Goal: Task Accomplishment & Management: Use online tool/utility

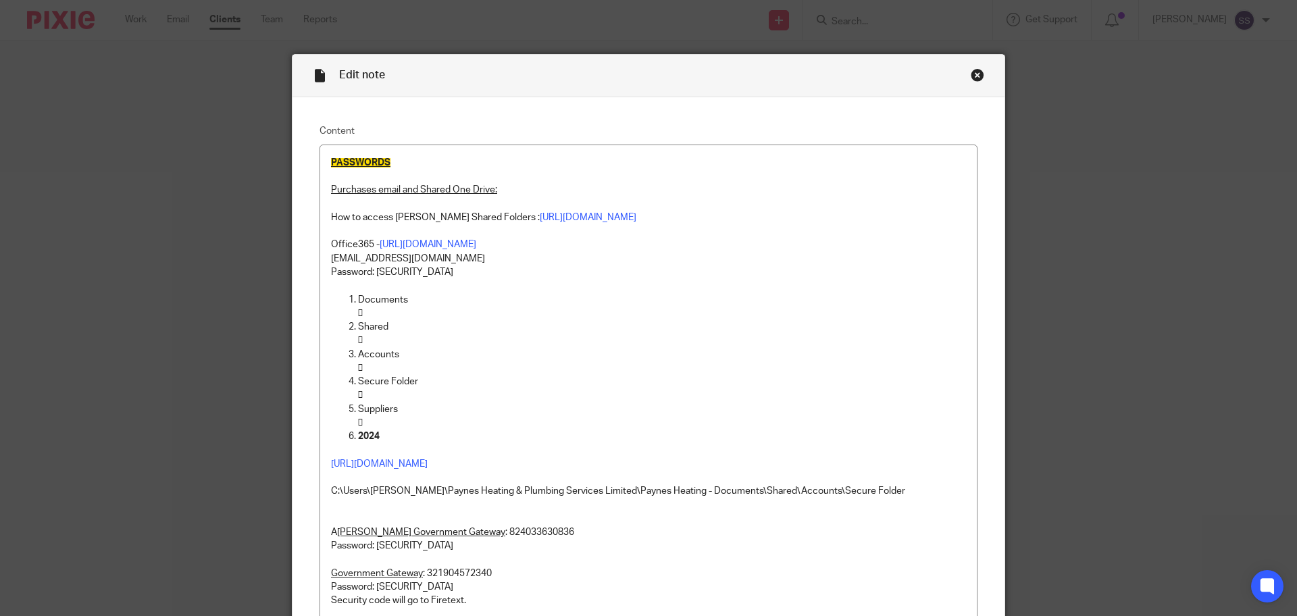
drag, startPoint x: 976, startPoint y: 79, endPoint x: 703, endPoint y: 112, distance: 274.3
click at [974, 78] on div "Close this dialog window" at bounding box center [978, 75] width 14 height 14
click at [139, 28] on div "Edit note Content PASSWORDS Purchases email and Shared One Drive: How to access…" at bounding box center [648, 308] width 1297 height 616
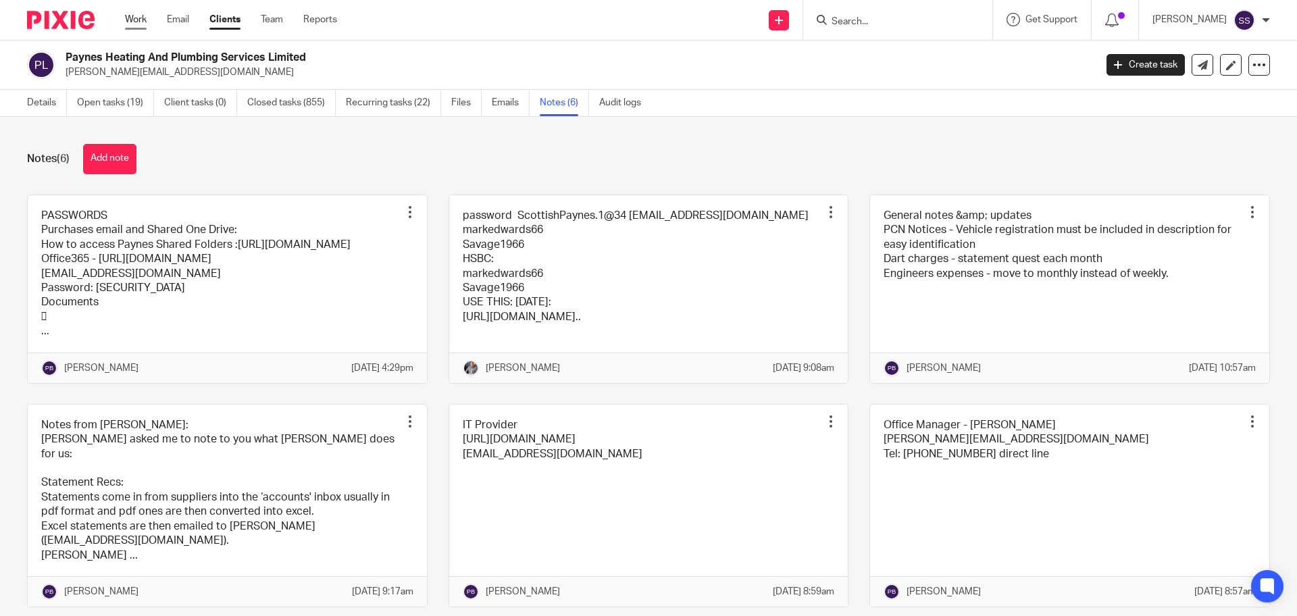
click at [132, 20] on link "Work" at bounding box center [136, 20] width 22 height 14
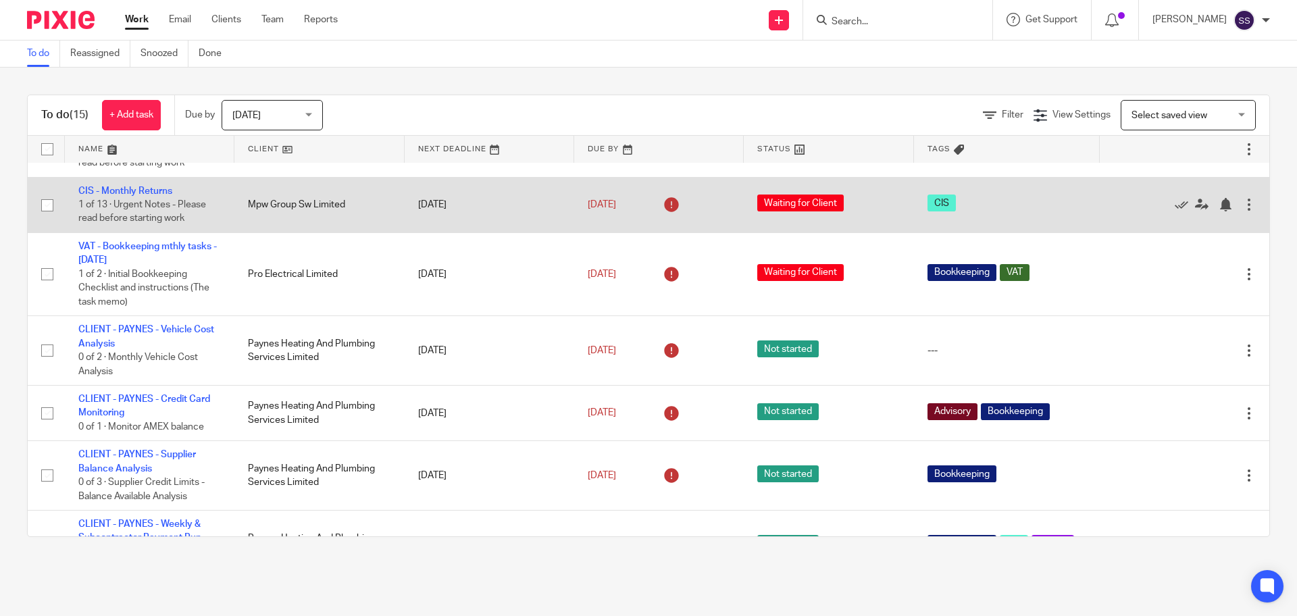
scroll to position [598, 0]
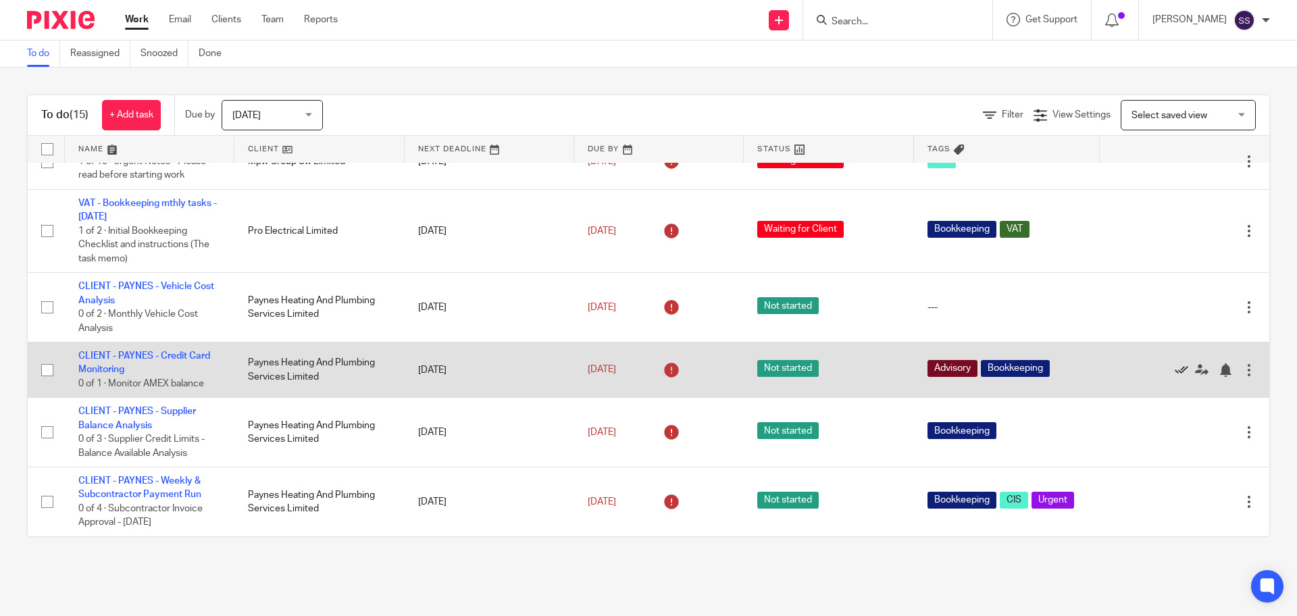
click at [1175, 367] on icon at bounding box center [1182, 371] width 14 height 14
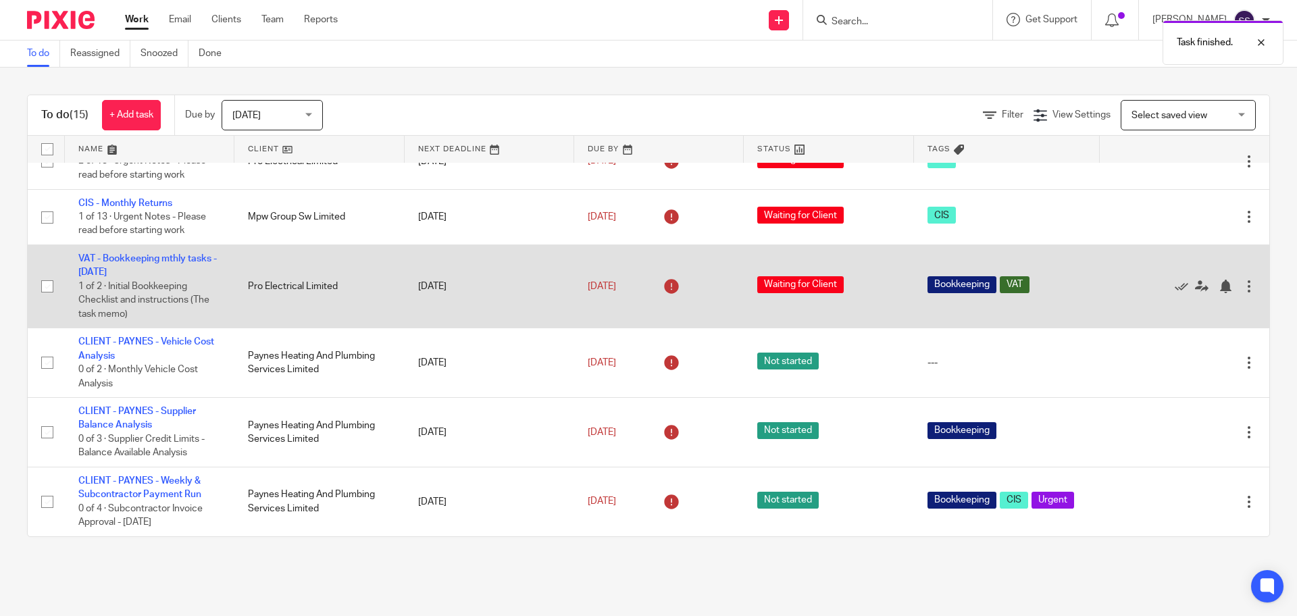
scroll to position [543, 0]
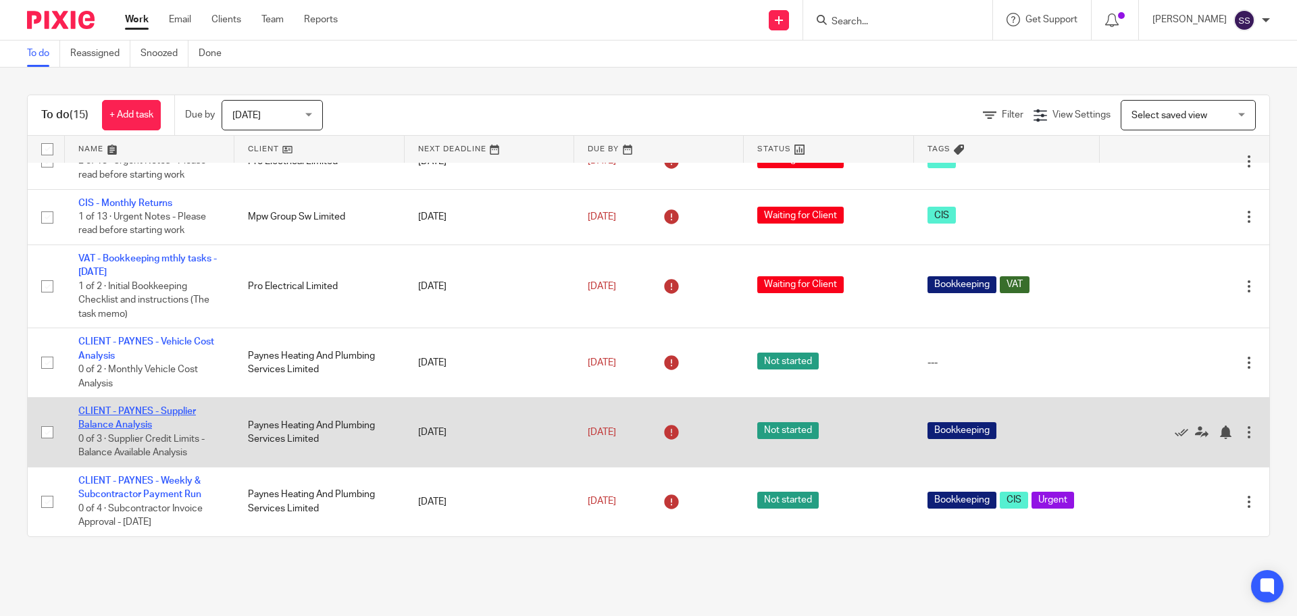
click at [151, 407] on link "CLIENT - PAYNES - Supplier Balance Analysis" at bounding box center [137, 418] width 118 height 23
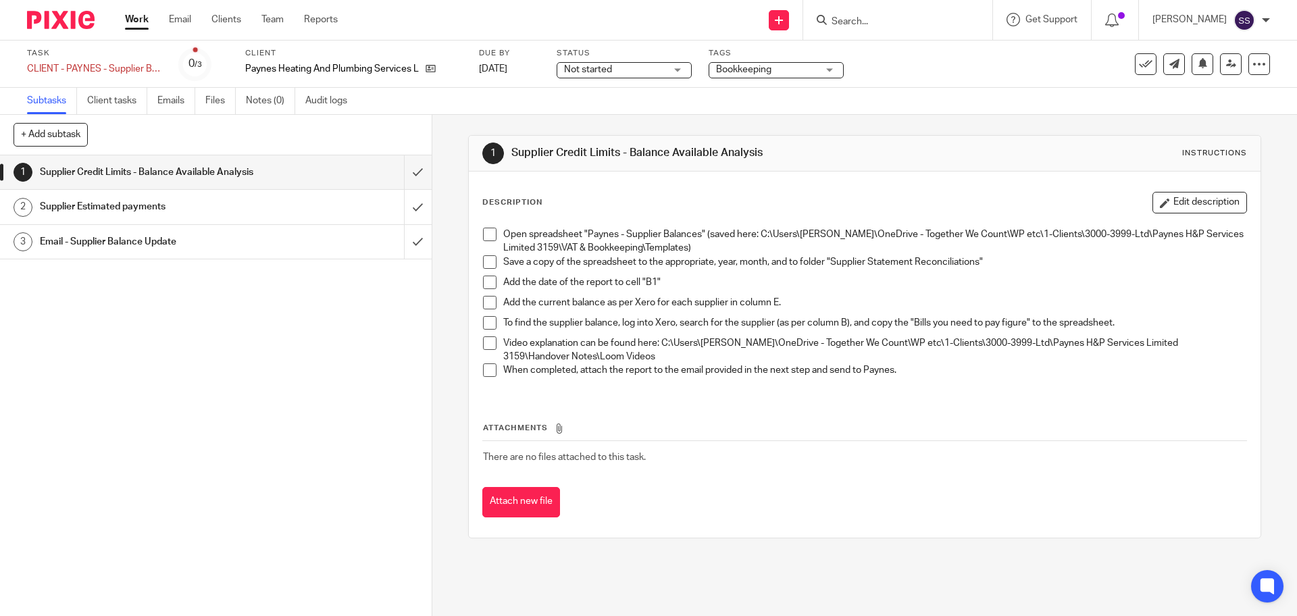
click at [149, 195] on link "2 Supplier Estimated payments" at bounding box center [202, 207] width 404 height 34
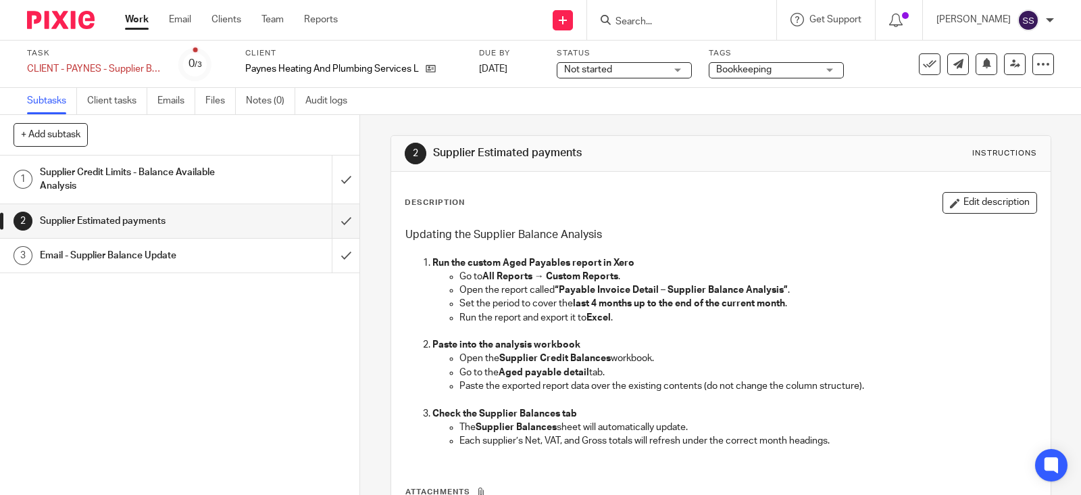
click at [669, 387] on p "Paste the exported report data over the existing contents (do not change the co…" at bounding box center [747, 386] width 577 height 14
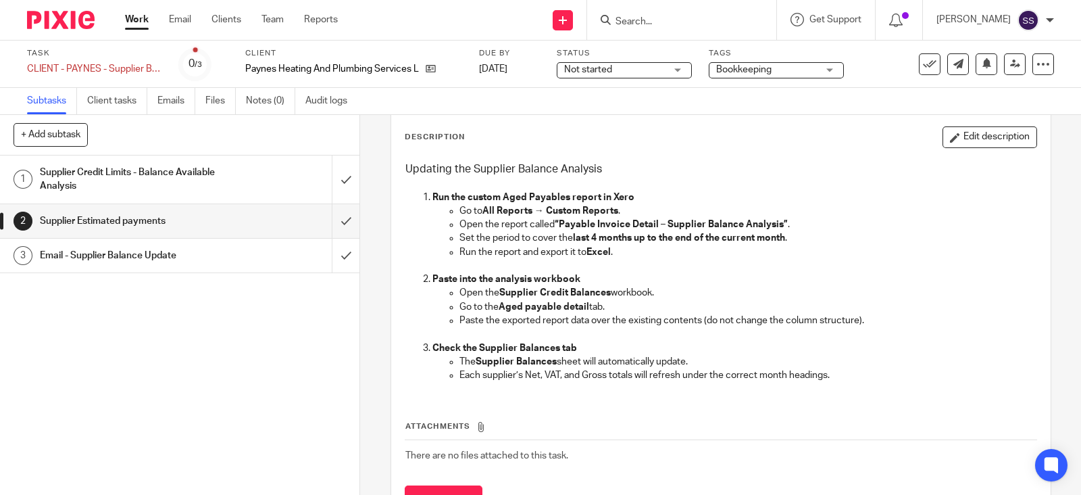
scroll to position [127, 0]
